Goal: Task Accomplishment & Management: Manage account settings

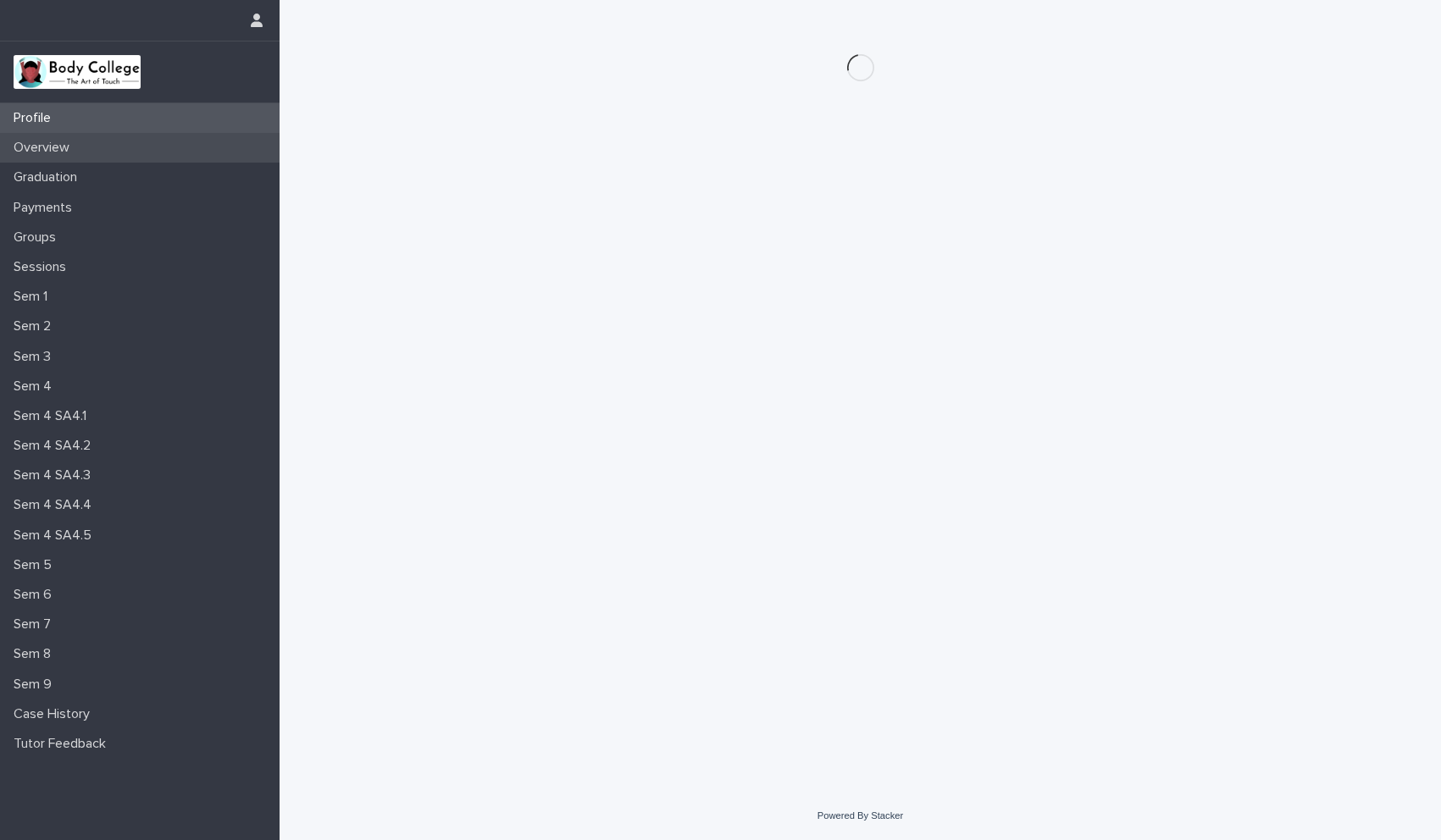
click at [72, 154] on p "Overview" at bounding box center [44, 147] width 76 height 16
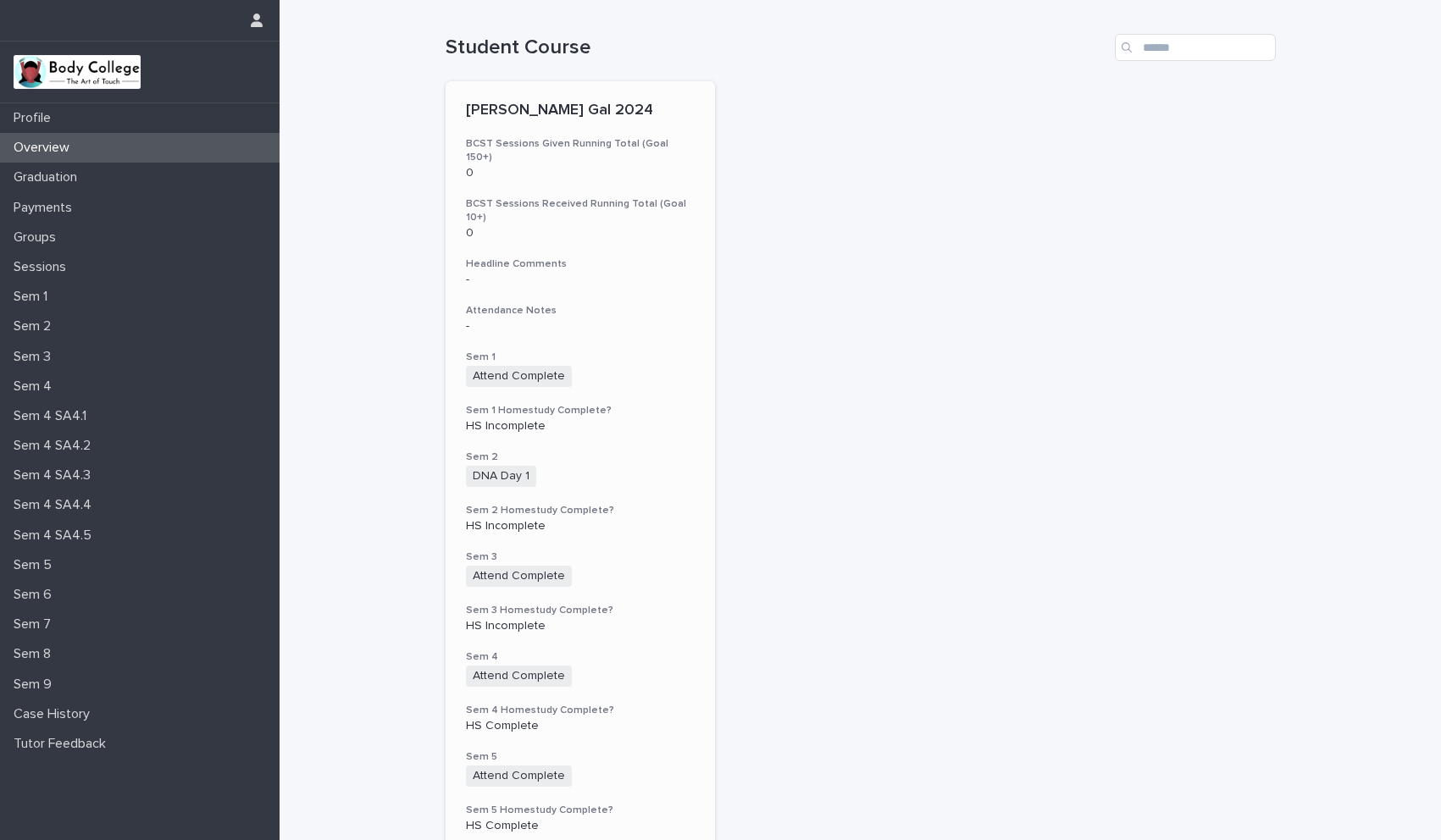
click at [656, 504] on h3 "Sem 2 Homestudy Complete?" at bounding box center [580, 511] width 229 height 14
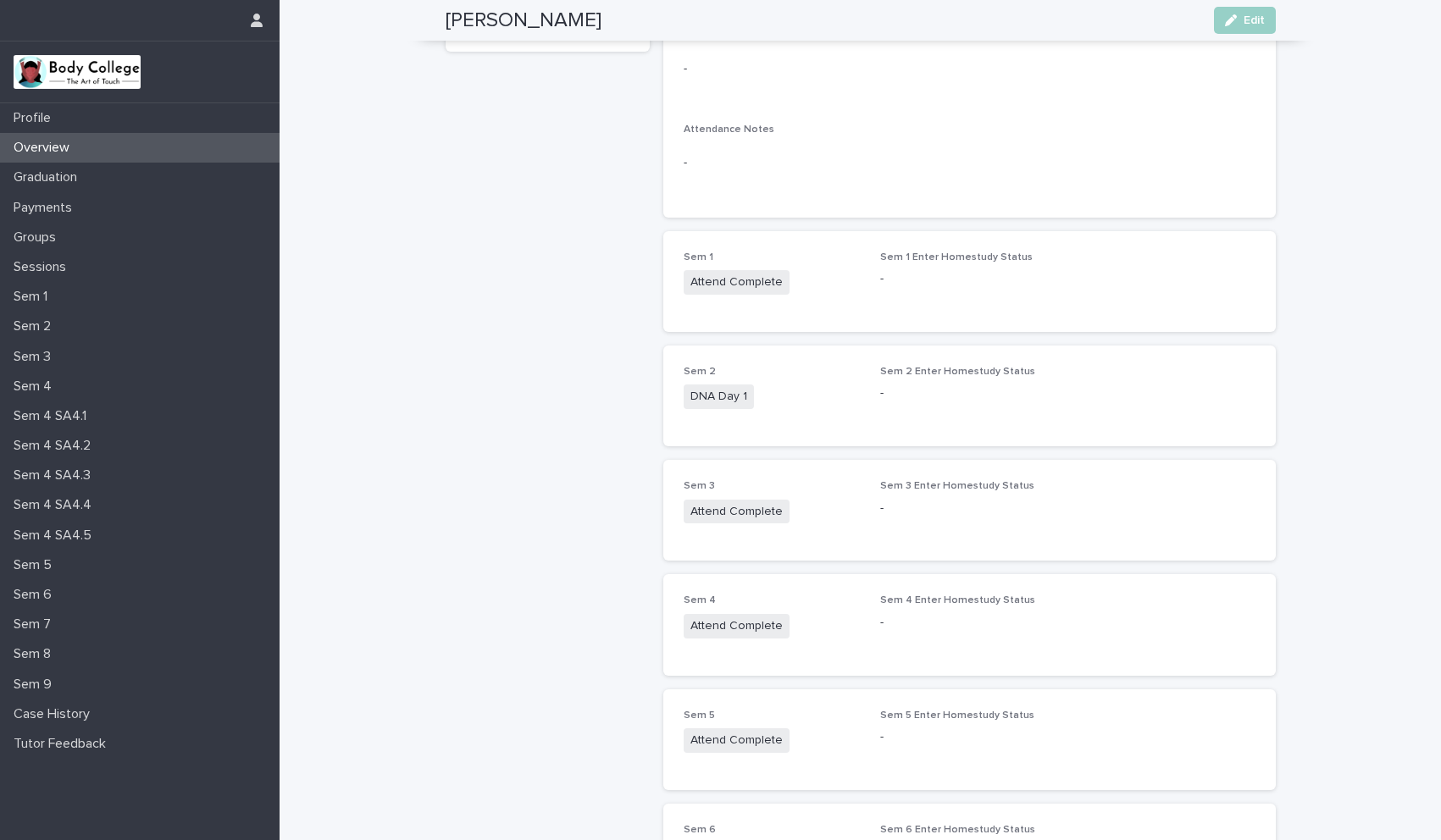
scroll to position [201, 0]
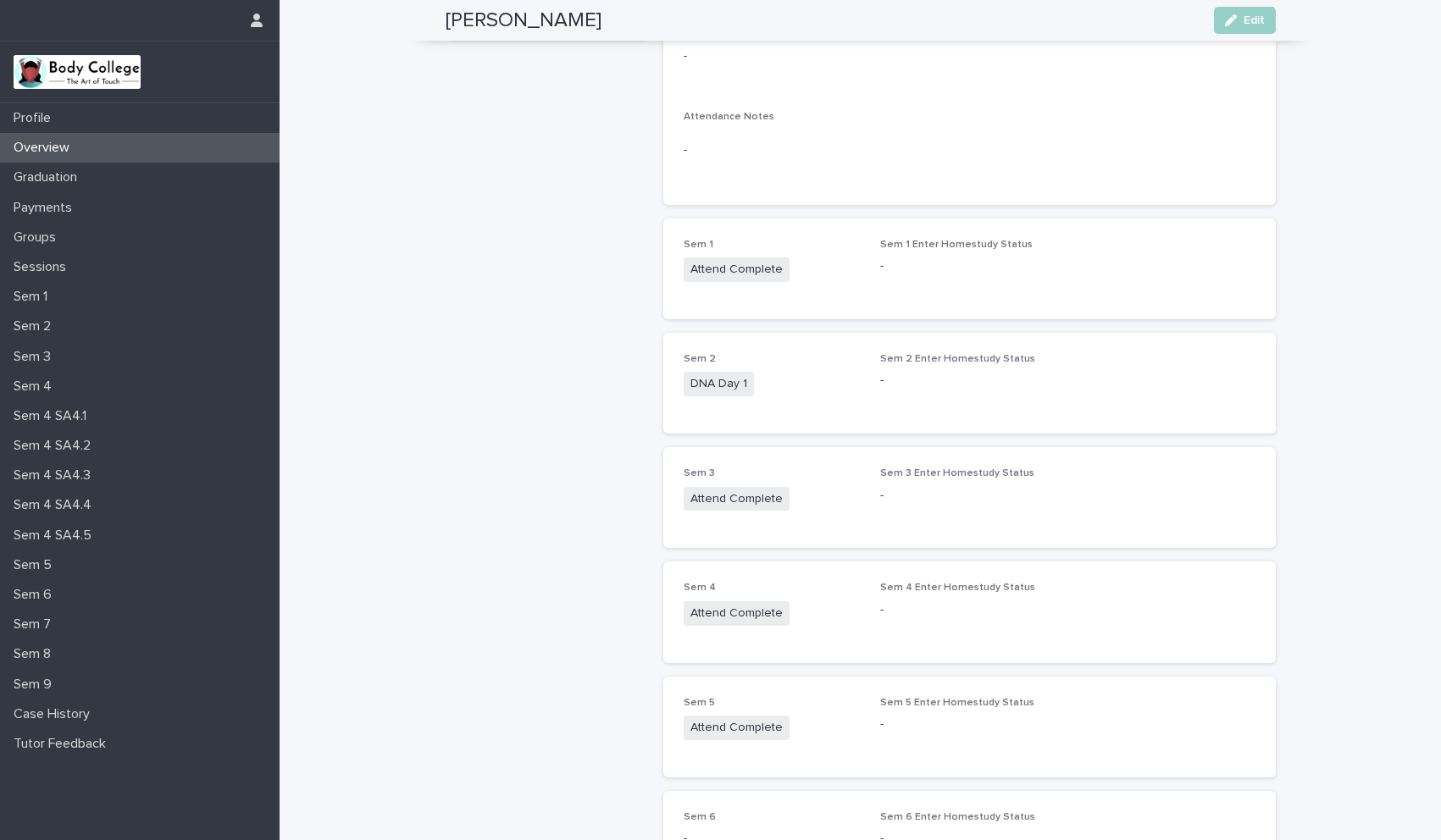
click at [954, 378] on p "-" at bounding box center [968, 380] width 177 height 17
click at [1244, 24] on span "Edit" at bounding box center [1254, 21] width 21 height 12
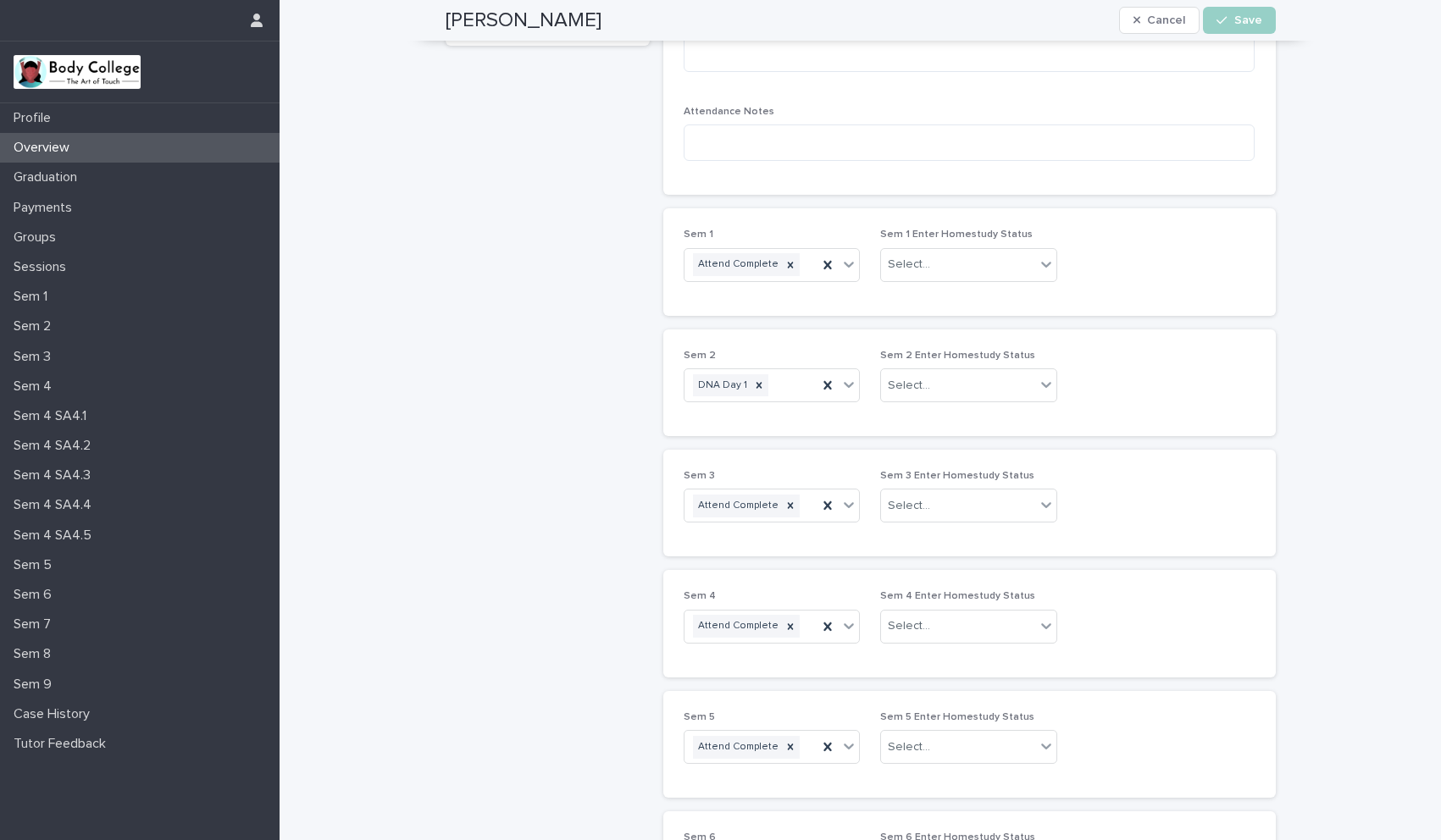
scroll to position [252, 0]
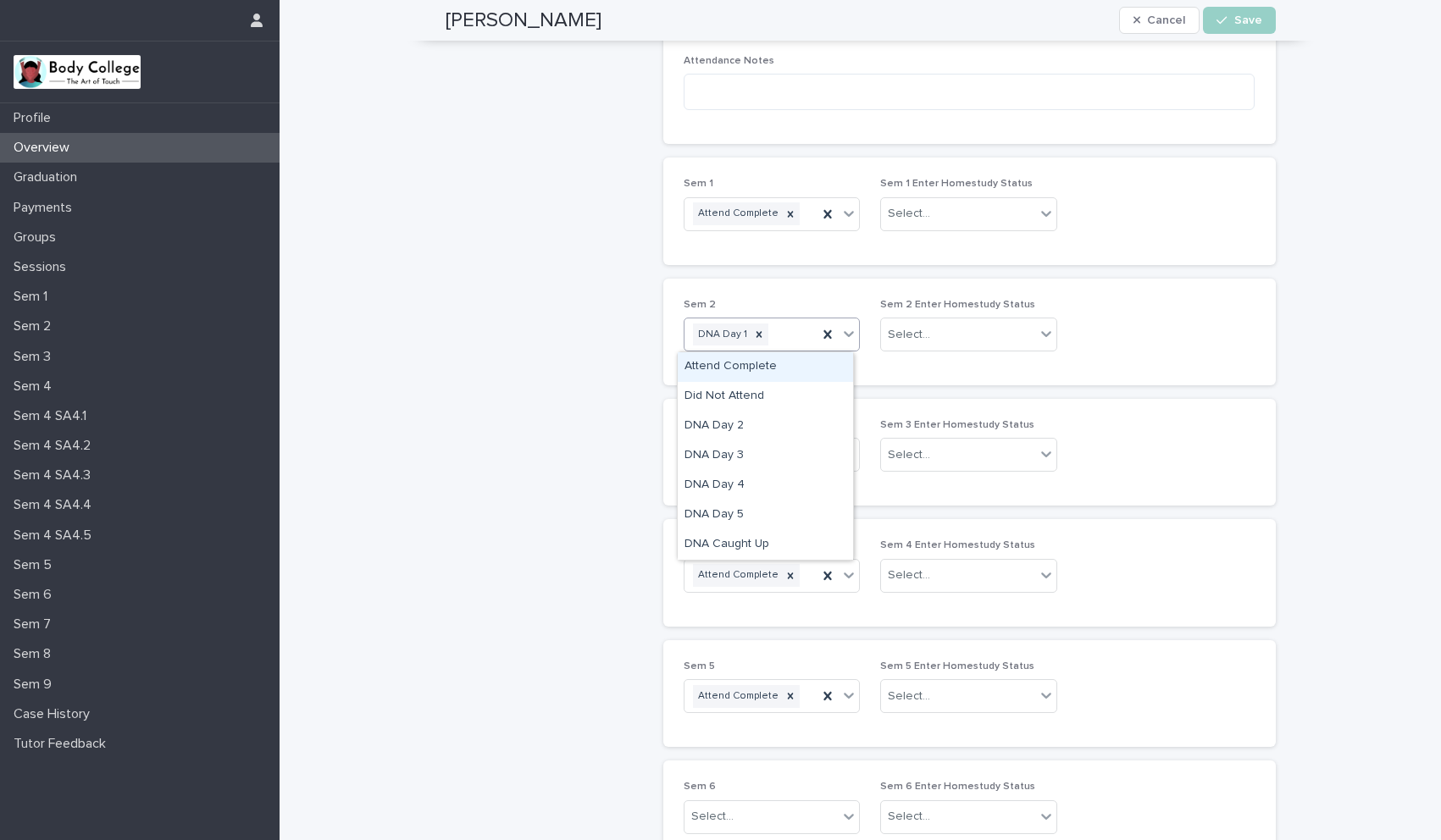
click at [843, 337] on icon at bounding box center [848, 333] width 17 height 17
click at [748, 547] on div "DNA Caught Up" at bounding box center [765, 545] width 175 height 30
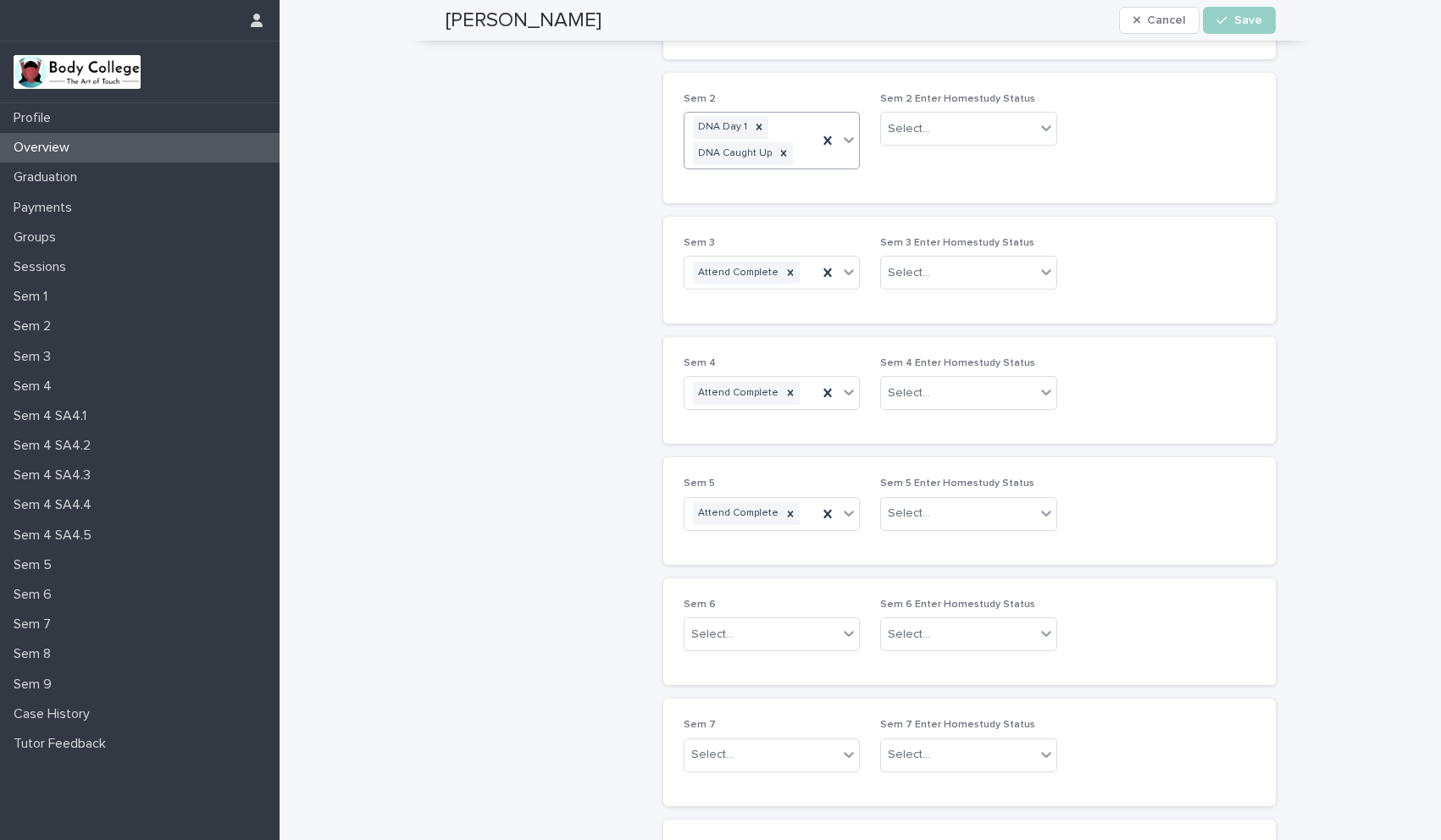
scroll to position [520, 0]
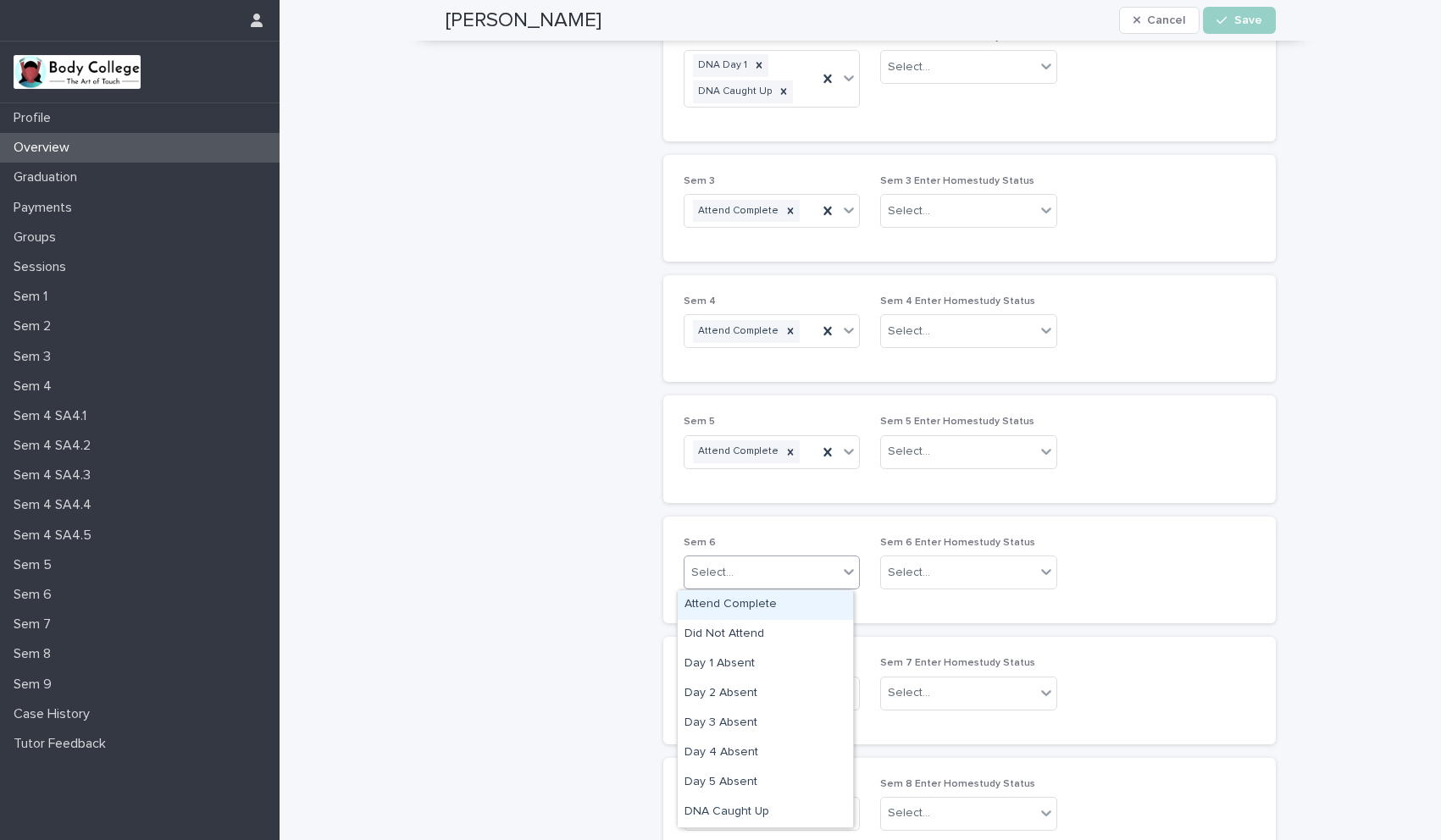
click at [844, 572] on icon at bounding box center [850, 572] width 10 height 6
click at [793, 611] on div "Attend Complete" at bounding box center [765, 605] width 175 height 30
click at [840, 689] on icon at bounding box center [848, 693] width 17 height 17
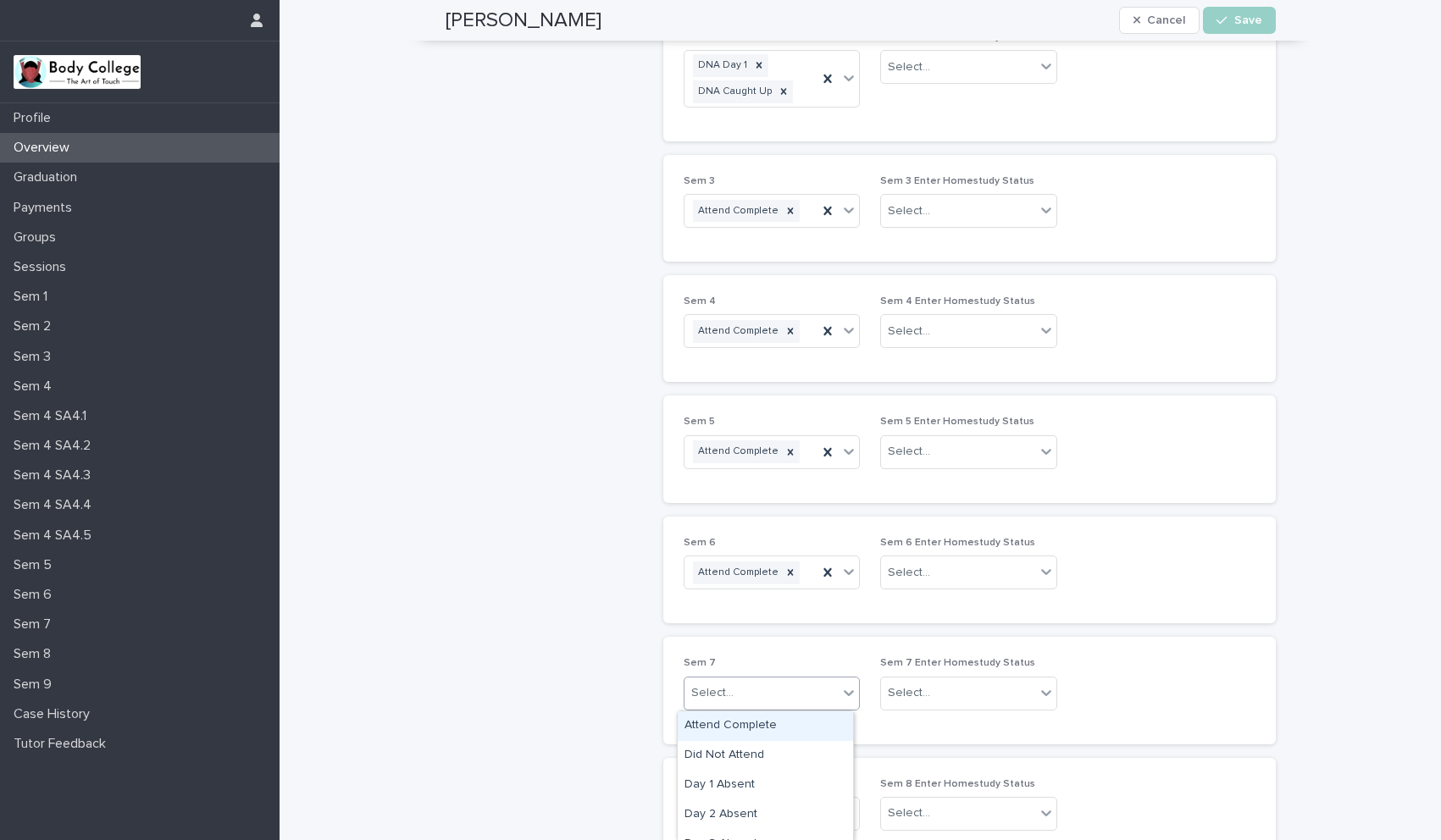
click at [796, 730] on div "Attend Complete" at bounding box center [765, 727] width 175 height 30
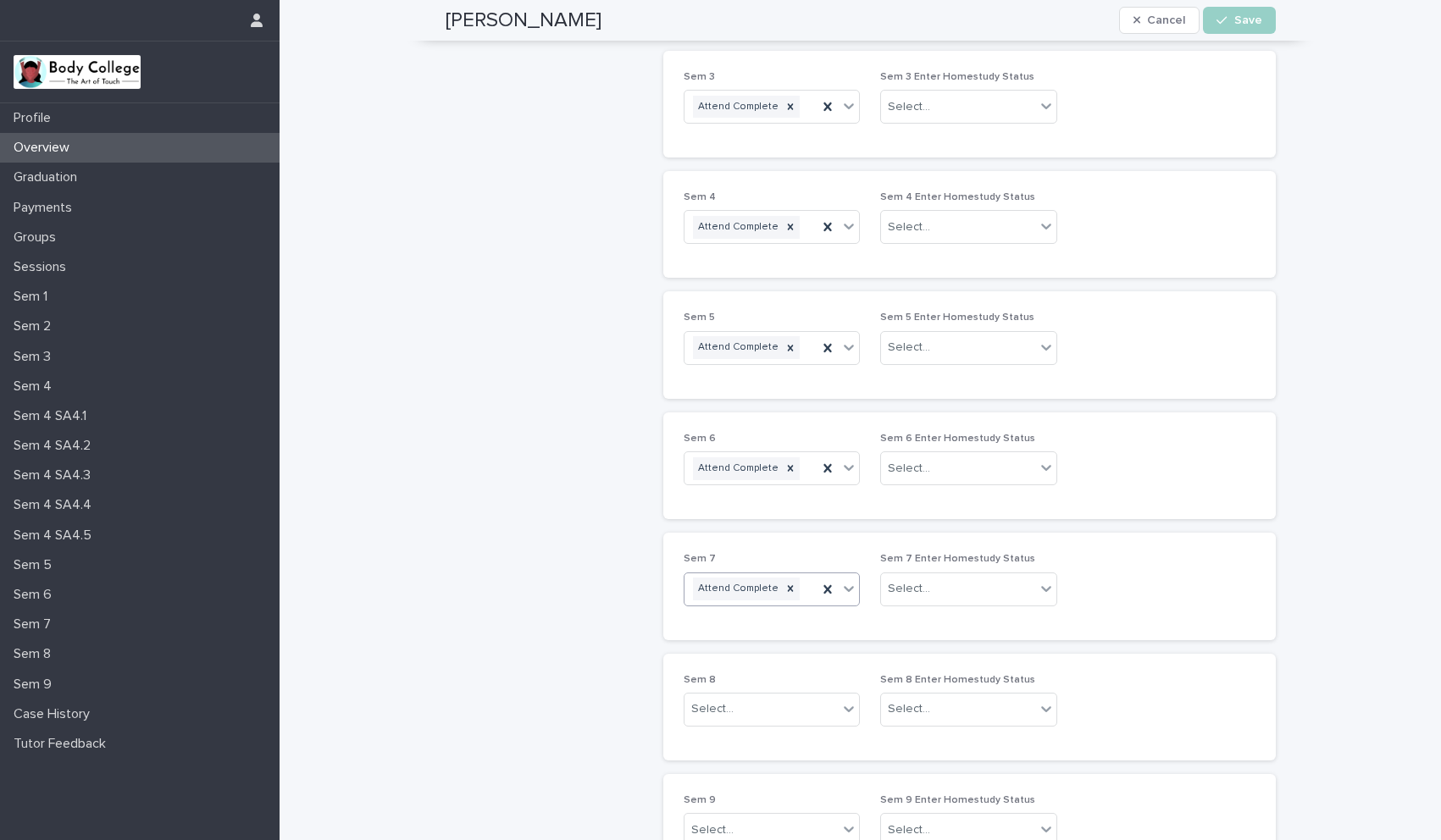
scroll to position [689, 0]
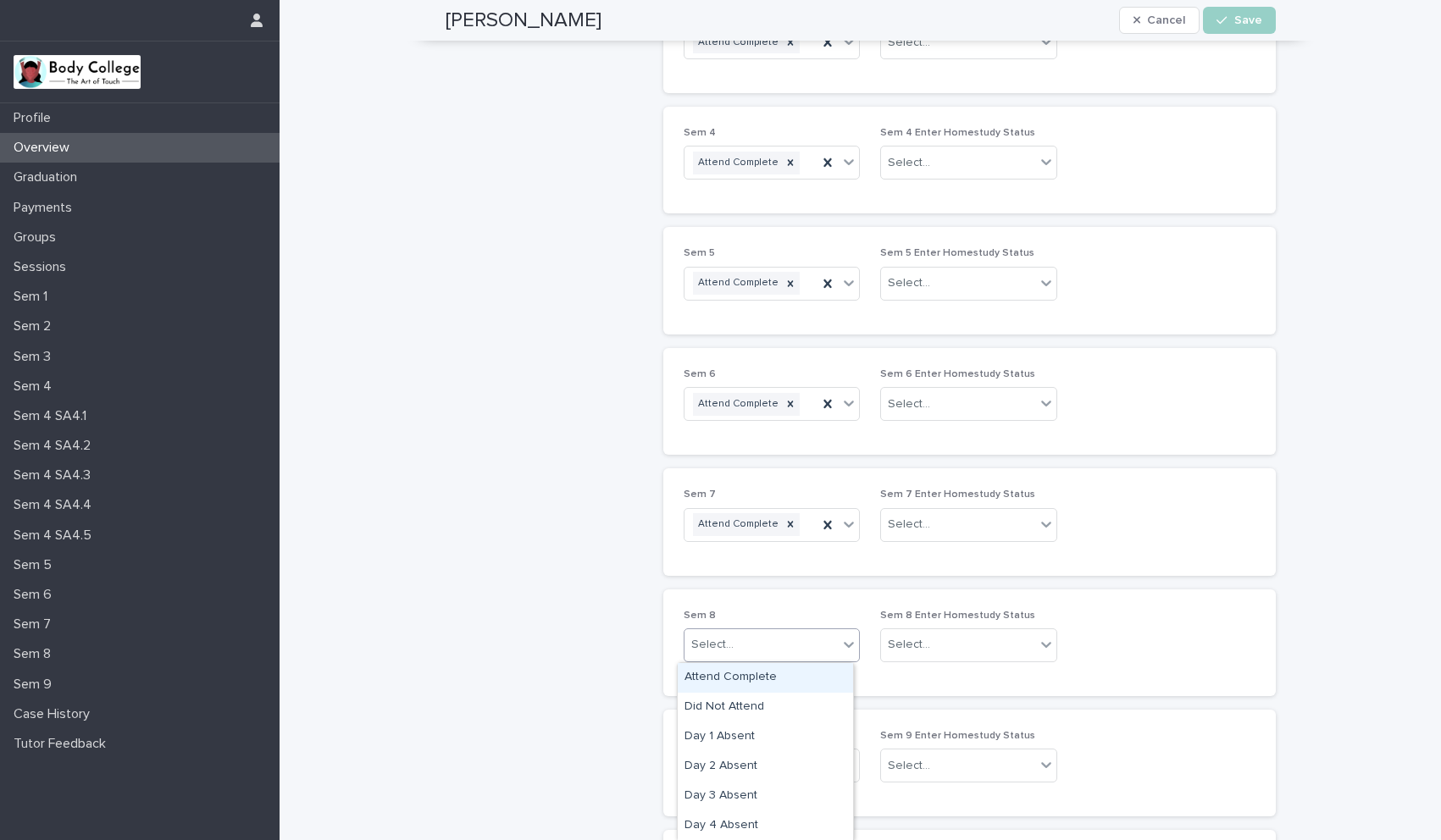
click at [840, 645] on icon at bounding box center [848, 644] width 17 height 17
click at [783, 677] on div "Attend Complete" at bounding box center [765, 678] width 175 height 30
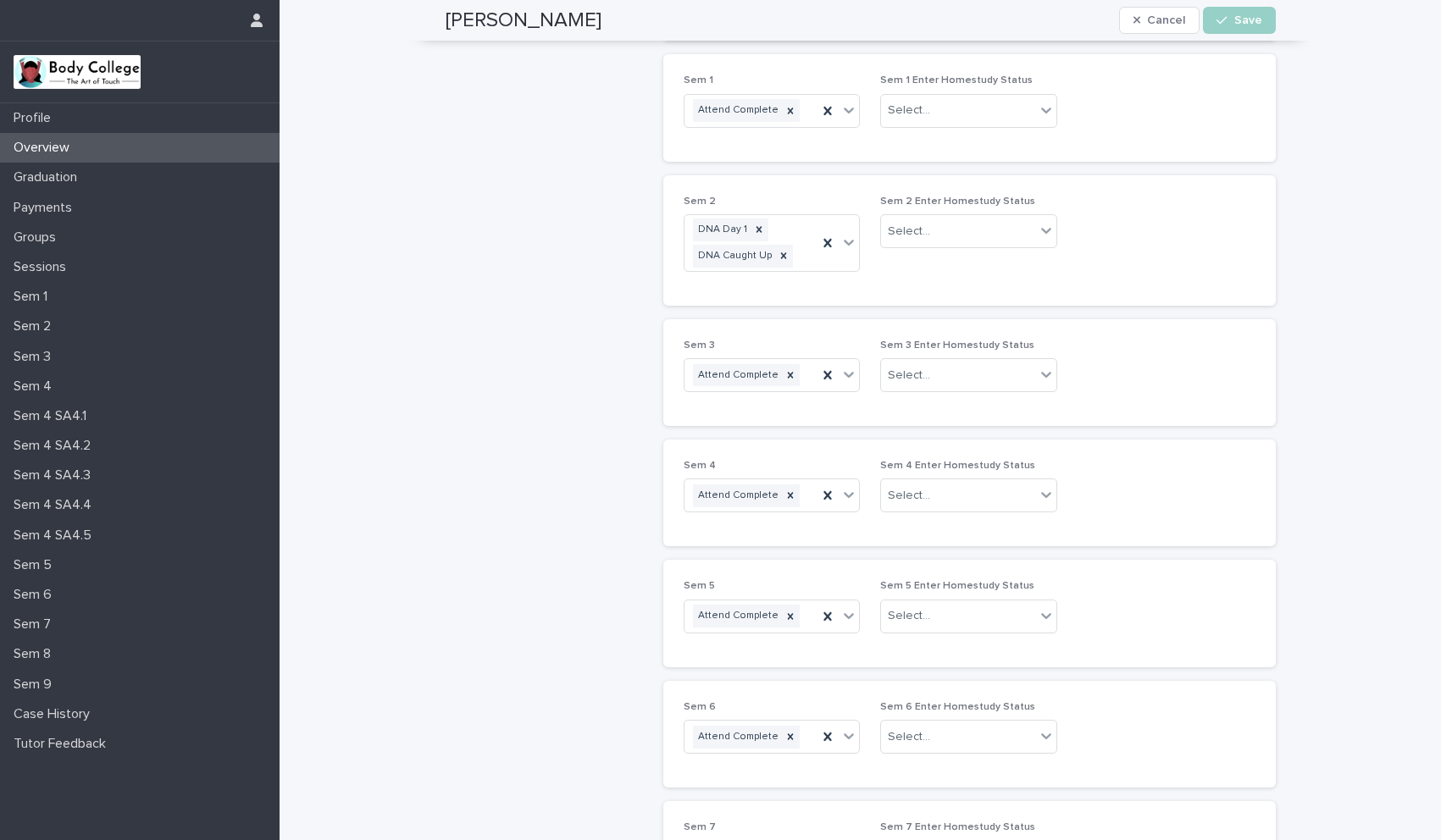
scroll to position [354, 0]
click at [1042, 229] on icon at bounding box center [1046, 231] width 17 height 17
click at [1001, 269] on div "HS Complete" at bounding box center [962, 265] width 175 height 30
click at [1040, 375] on icon at bounding box center [1046, 375] width 17 height 17
click at [955, 405] on div "HS Complete" at bounding box center [962, 410] width 175 height 30
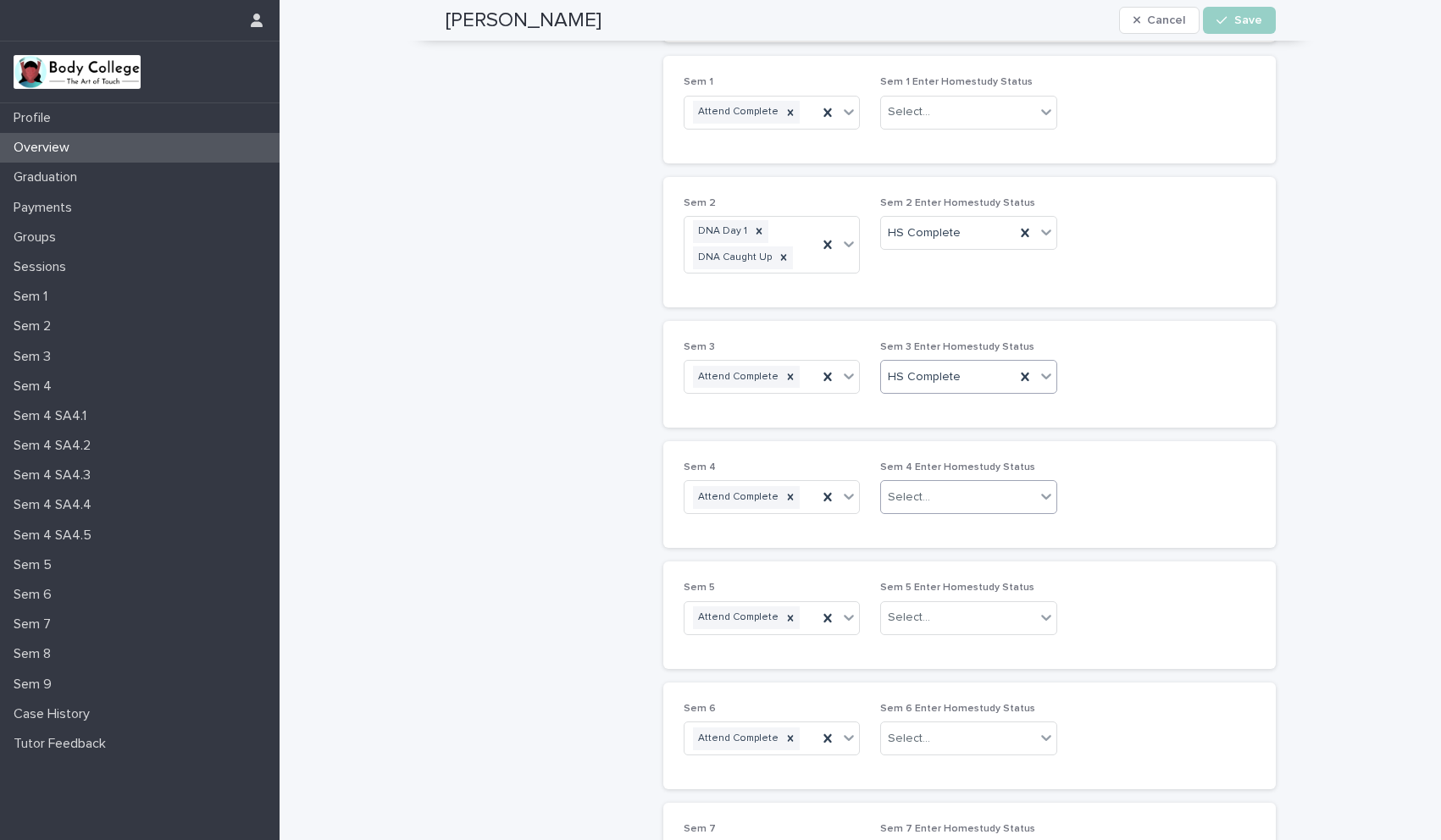
click at [1038, 495] on icon at bounding box center [1046, 495] width 17 height 17
click at [931, 526] on div "HS Complete" at bounding box center [962, 529] width 175 height 30
click at [1042, 616] on icon at bounding box center [1048, 618] width 10 height 6
click at [944, 644] on div "HS Complete" at bounding box center [962, 651] width 175 height 30
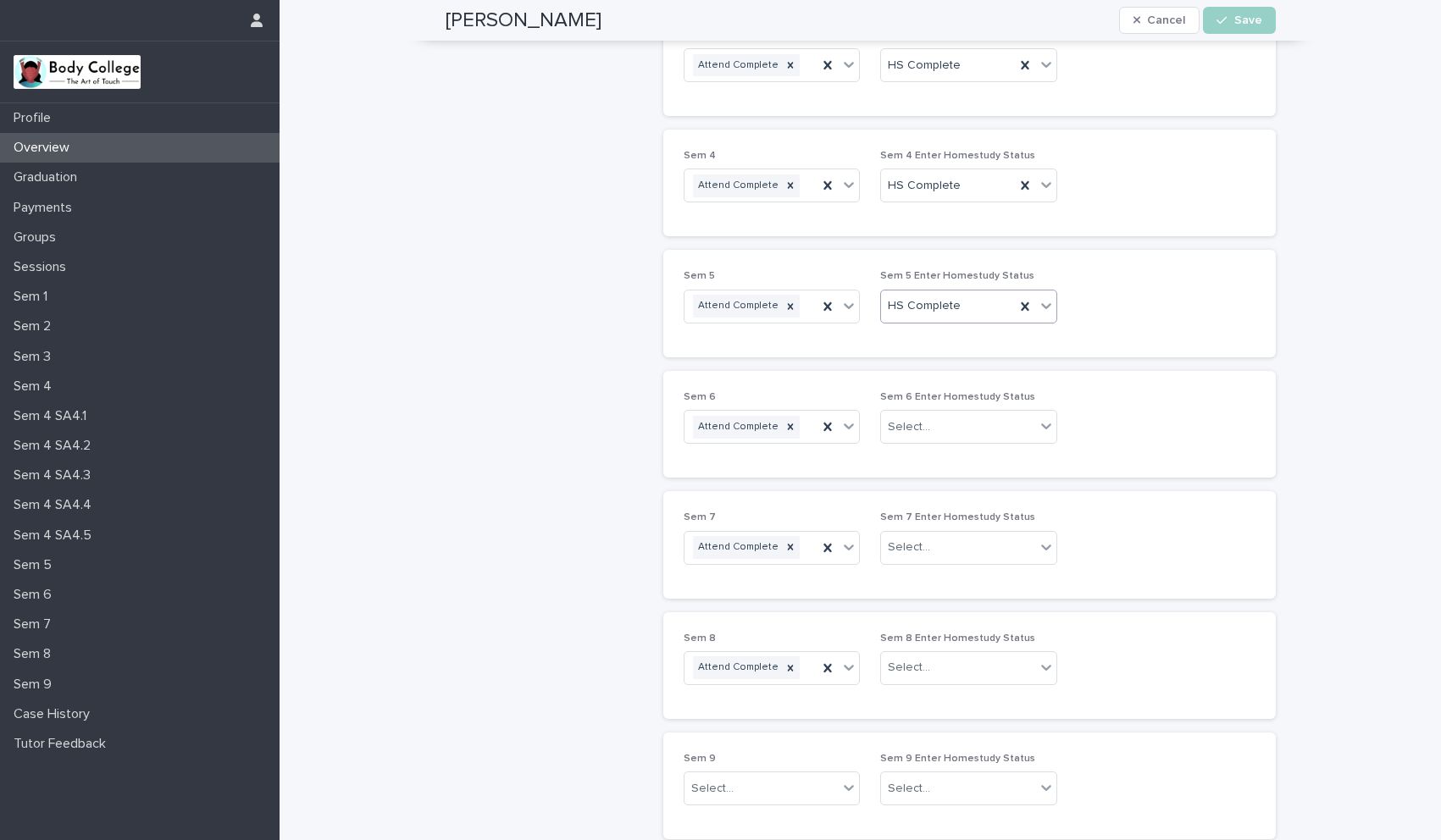
scroll to position [674, 0]
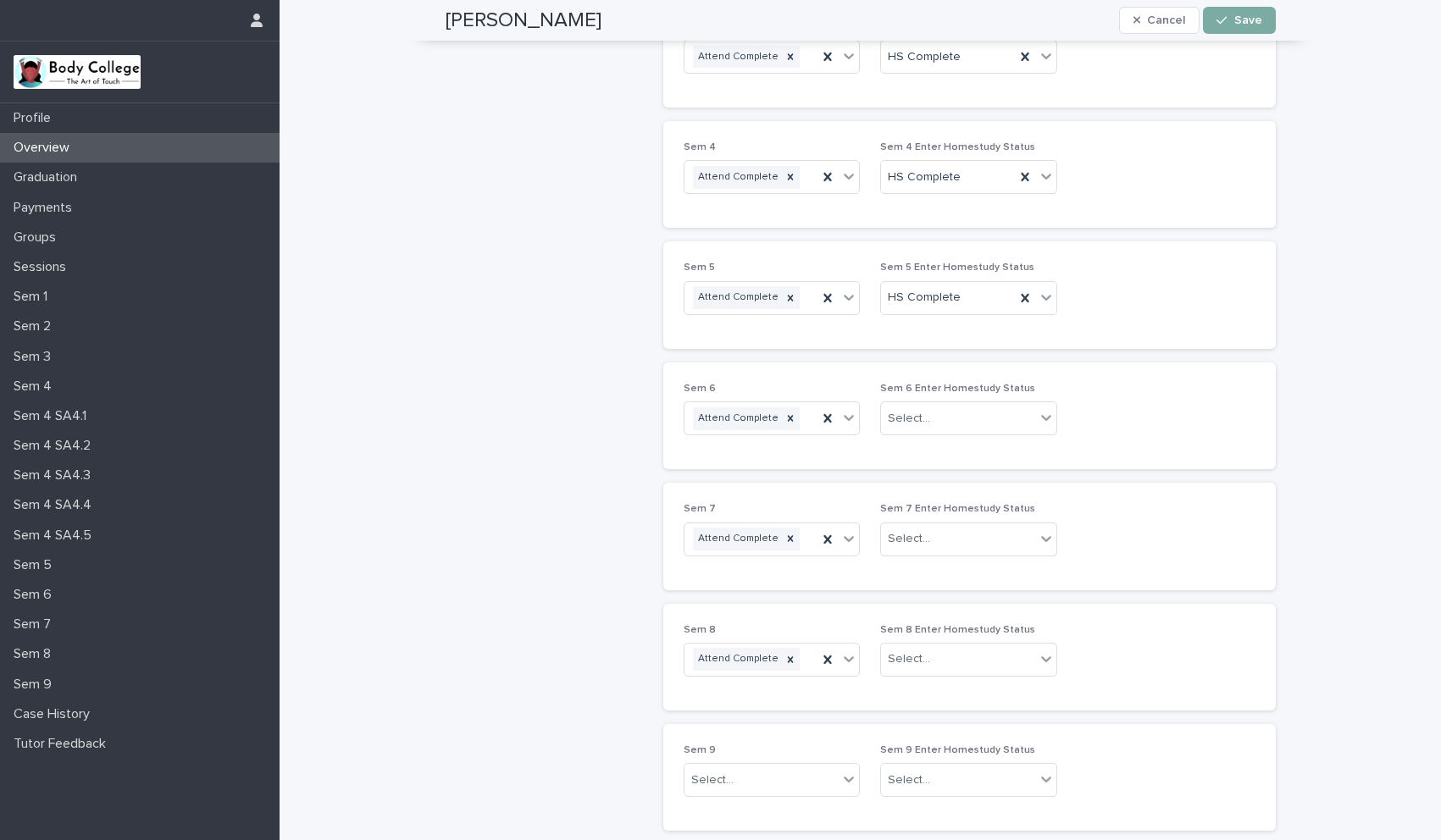
click at [1219, 18] on icon "button" at bounding box center [1222, 20] width 10 height 8
